Goal: Book appointment/travel/reservation

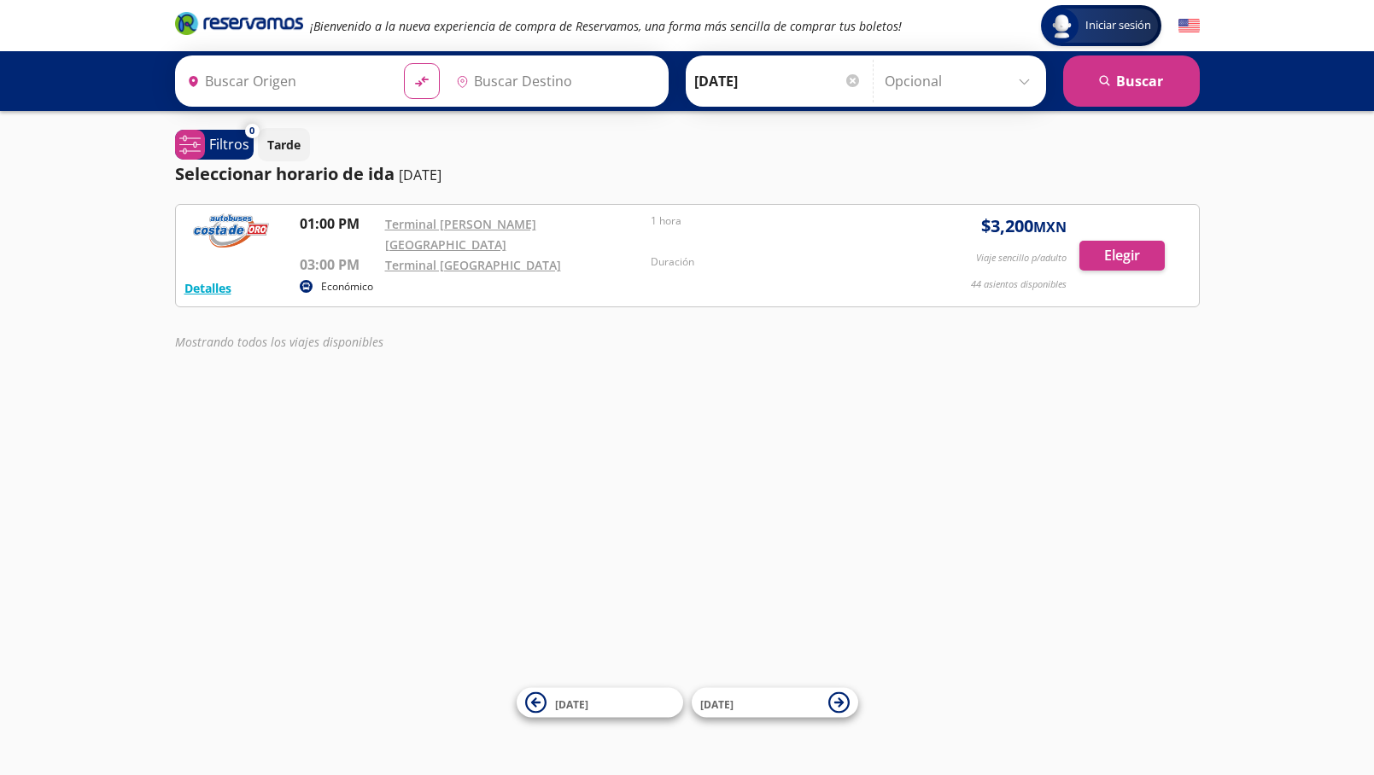
type input "[GEOGRAPHIC_DATA][PERSON_NAME], [GEOGRAPHIC_DATA]"
type input "Tijuana, [GEOGRAPHIC_DATA][US_STATE]"
type input "[GEOGRAPHIC_DATA][PERSON_NAME], [GEOGRAPHIC_DATA]"
